Goal: Download file/media

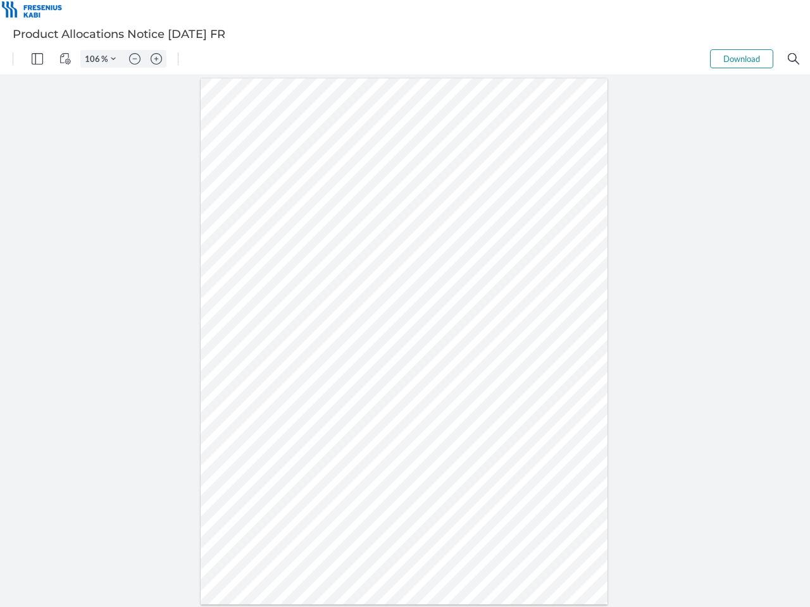
click at [37, 59] on img "Panel" at bounding box center [37, 58] width 11 height 11
click at [65, 59] on img "View Controls" at bounding box center [64, 58] width 11 height 11
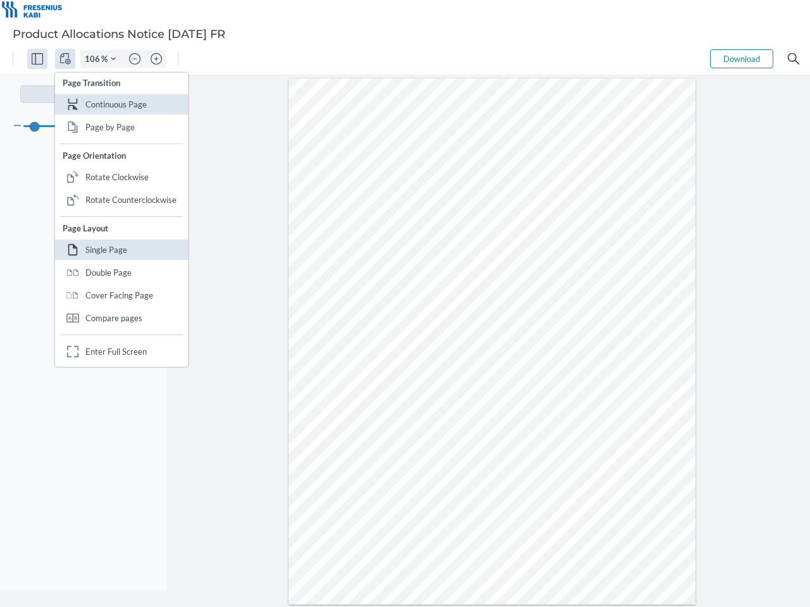
click at [94, 59] on input "106" at bounding box center [91, 58] width 20 height 11
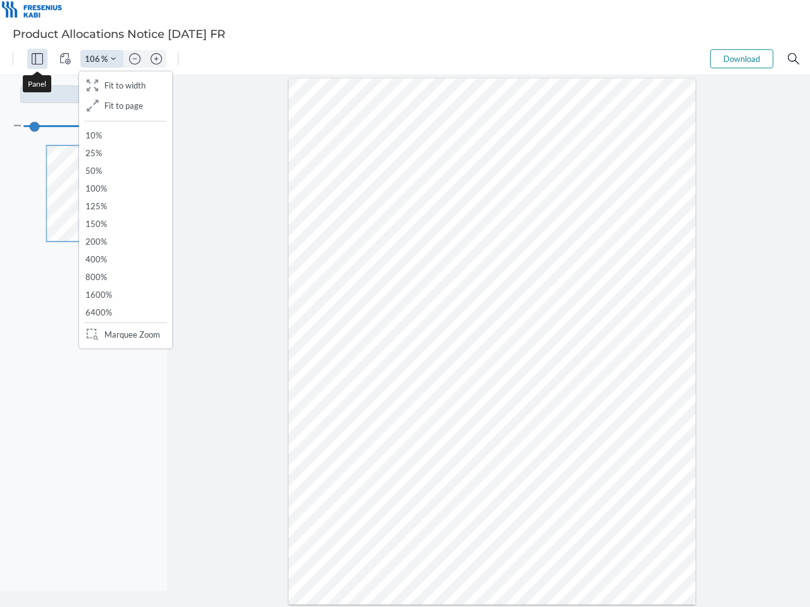
click at [113, 59] on img "Zoom Controls" at bounding box center [113, 58] width 5 height 5
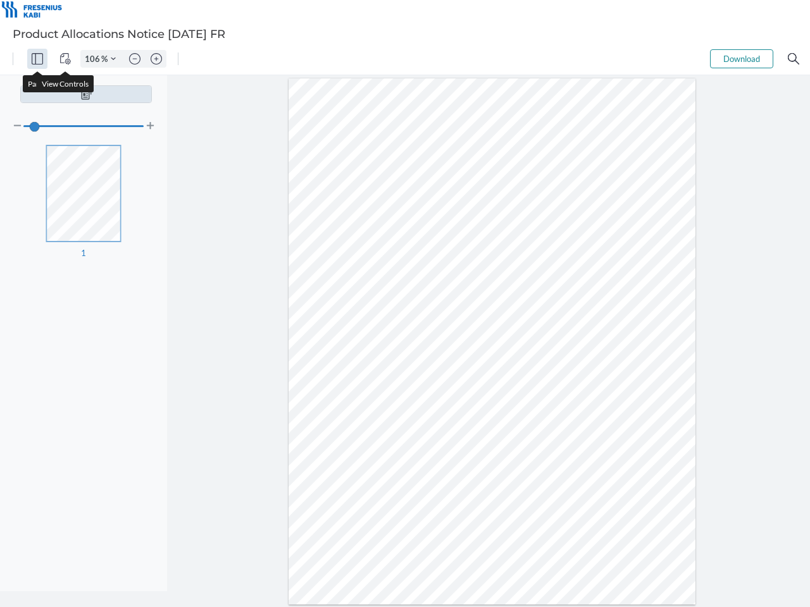
click at [135, 59] on img "Zoom out" at bounding box center [134, 58] width 11 height 11
click at [156, 59] on img "Zoom in" at bounding box center [156, 58] width 11 height 11
type input "106"
click at [741, 59] on button "Download" at bounding box center [741, 58] width 63 height 19
click at [793, 59] on img "Search" at bounding box center [792, 58] width 11 height 11
